Goal: Information Seeking & Learning: Learn about a topic

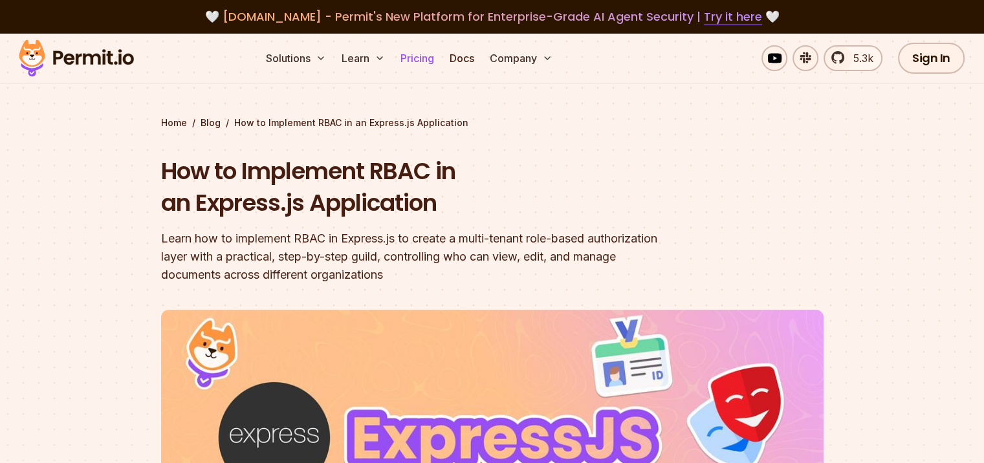
click at [439, 59] on link "Pricing" at bounding box center [417, 58] width 44 height 26
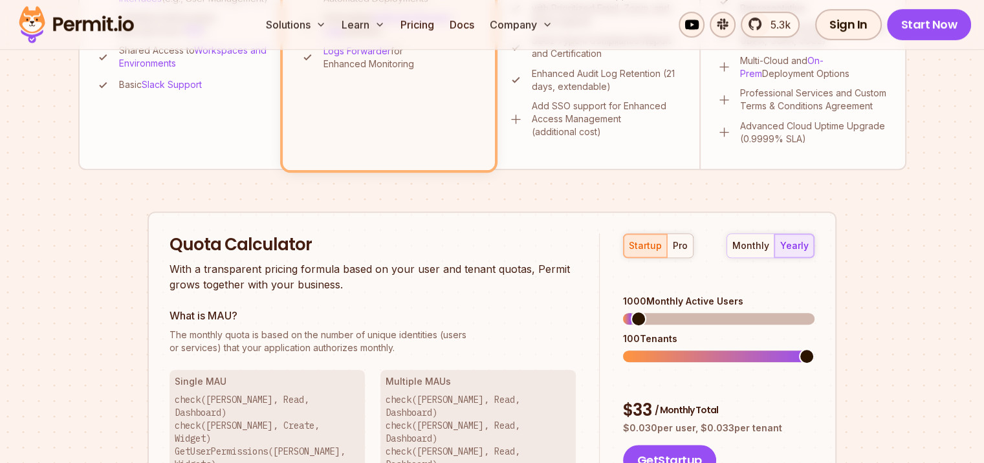
scroll to position [699, 0]
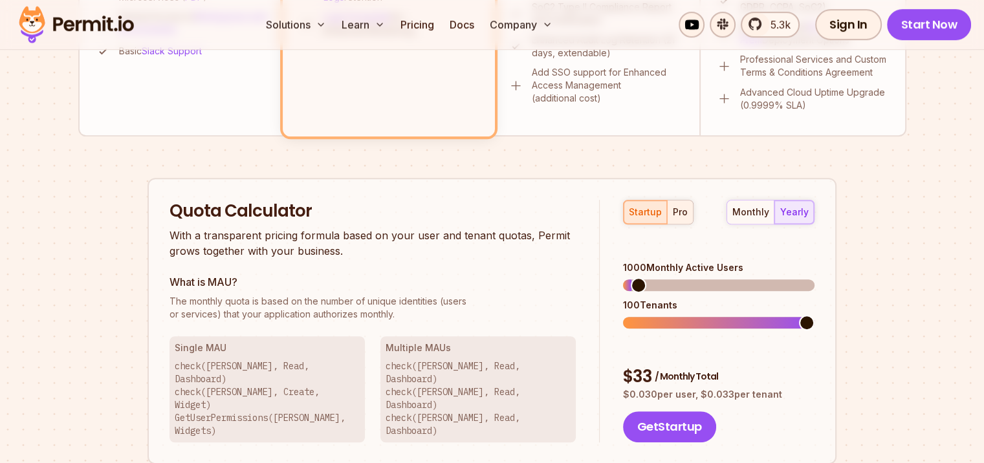
click at [681, 216] on div "pro" at bounding box center [680, 212] width 15 height 13
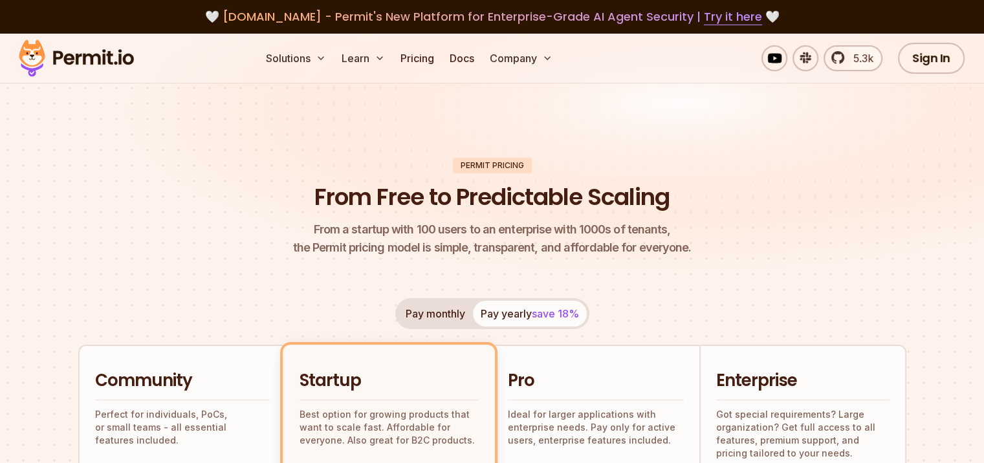
scroll to position [155, 0]
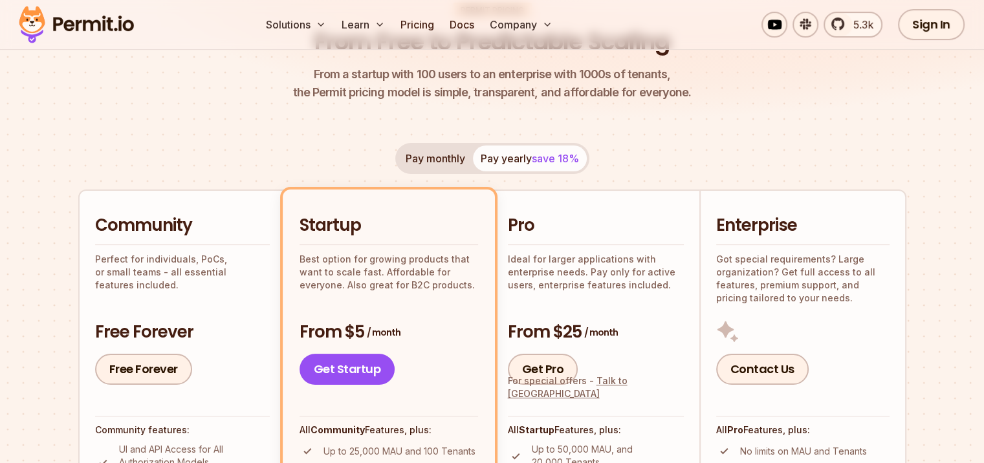
click at [166, 227] on h2 "Community" at bounding box center [182, 225] width 175 height 23
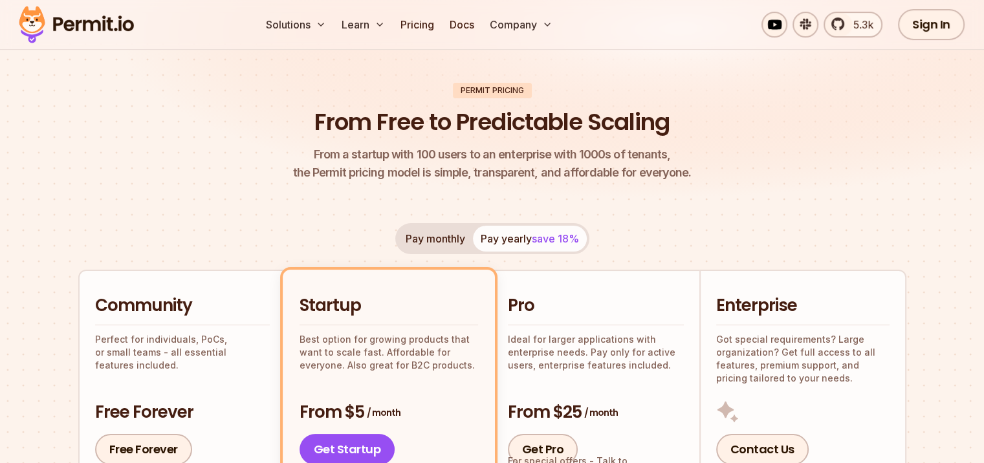
scroll to position [0, 0]
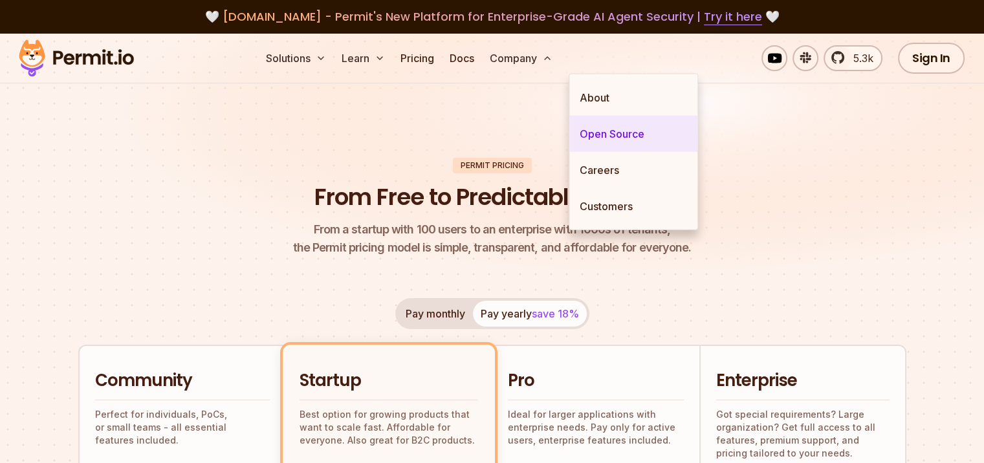
click at [612, 140] on link "Open Source" at bounding box center [634, 134] width 128 height 36
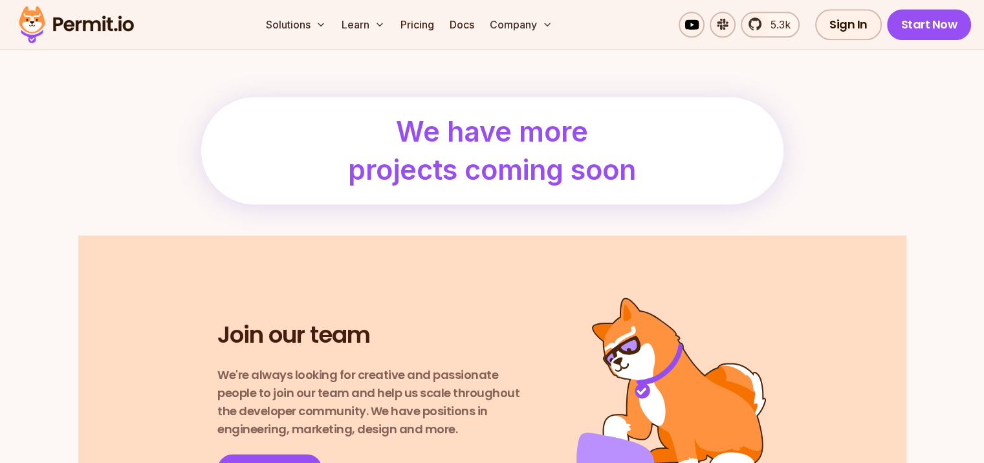
scroll to position [1320, 0]
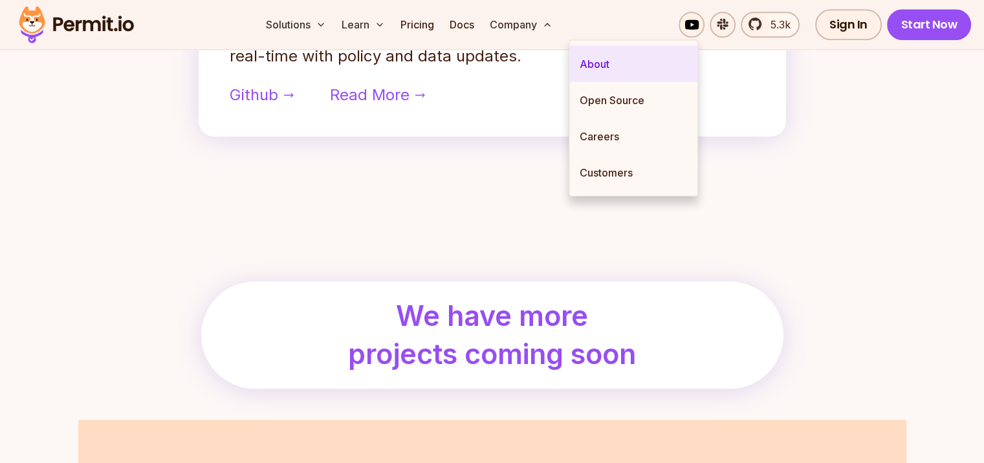
click at [617, 69] on link "About" at bounding box center [634, 64] width 128 height 36
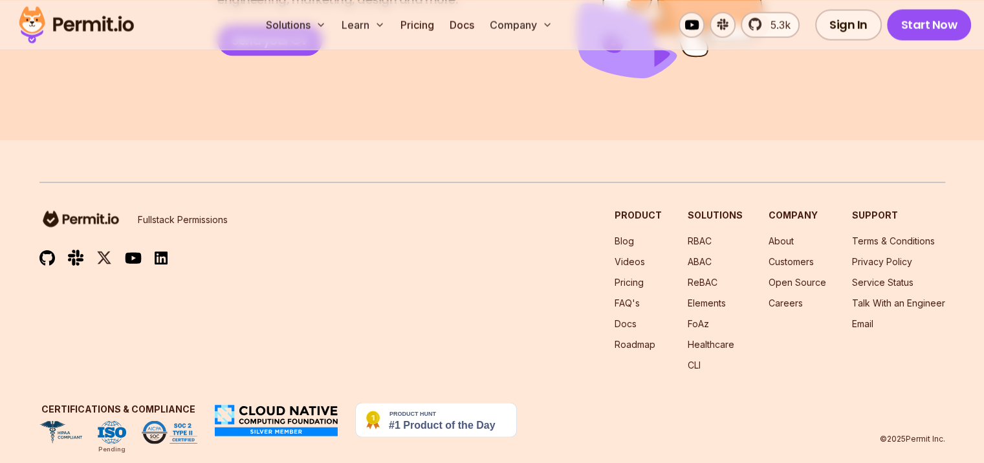
scroll to position [2436, 0]
click at [688, 235] on link "RBAC" at bounding box center [700, 240] width 24 height 11
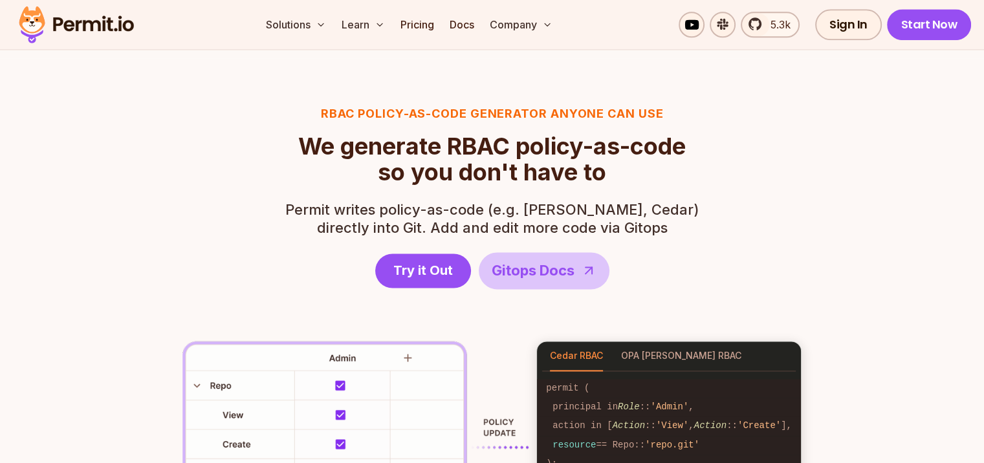
scroll to position [1709, 0]
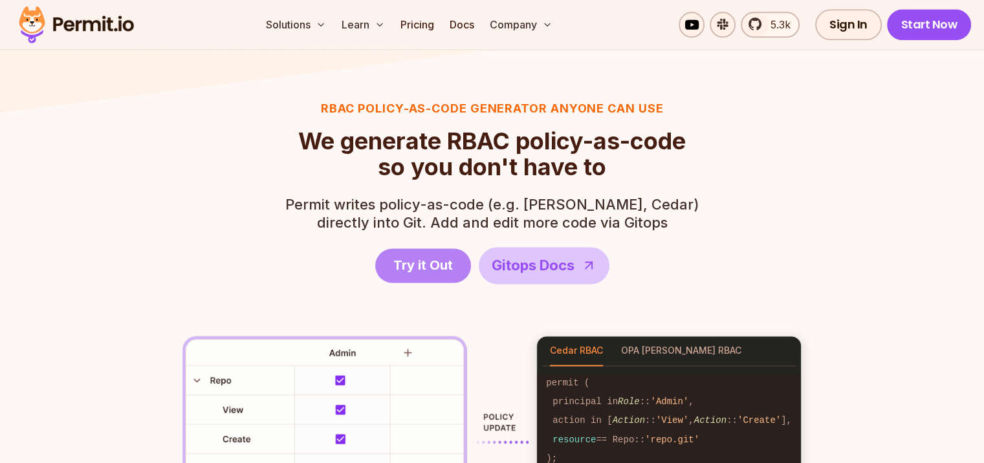
click at [416, 269] on span "Try it Out" at bounding box center [423, 265] width 60 height 18
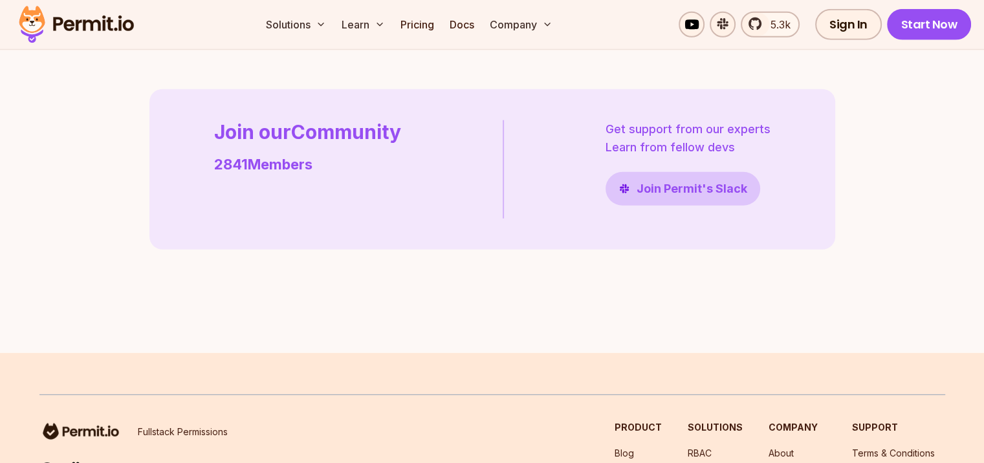
scroll to position [3580, 0]
